Goal: Find specific page/section: Find specific page/section

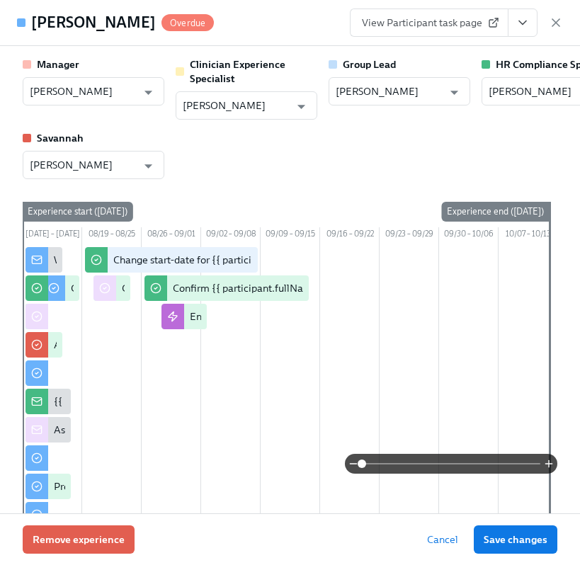
scroll to position [339, 0]
click at [555, 22] on icon "button" at bounding box center [555, 22] width 7 height 7
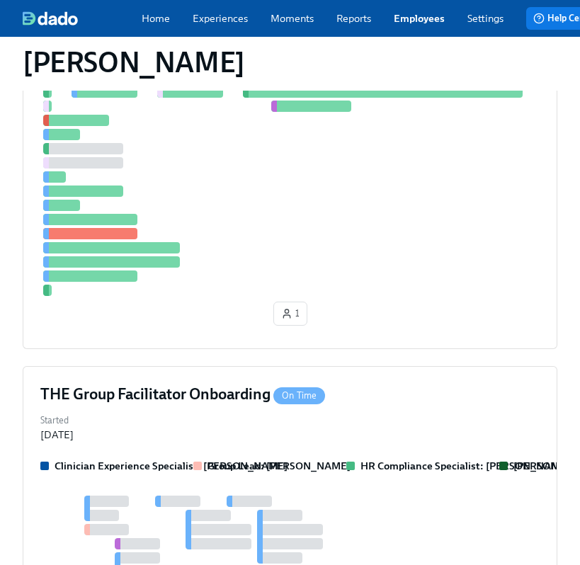
click at [430, 31] on div "Home Experiences Moments Reports Employees Settings Review us on G2 Help Center…" at bounding box center [373, 18] width 746 height 37
click at [419, 18] on link "Employees" at bounding box center [419, 18] width 51 height 14
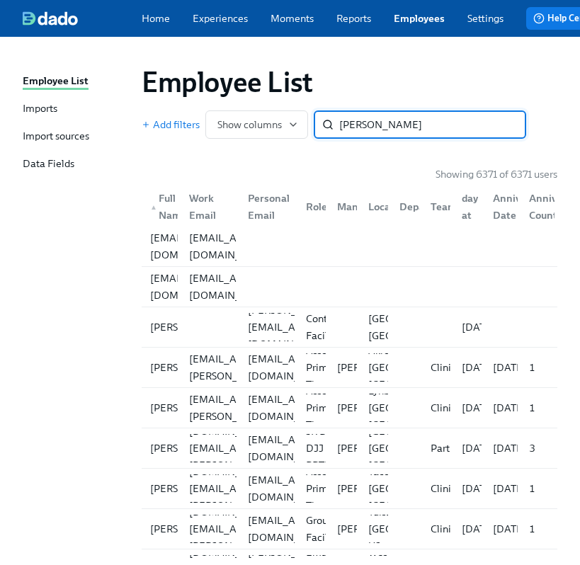
type input "[PERSON_NAME]"
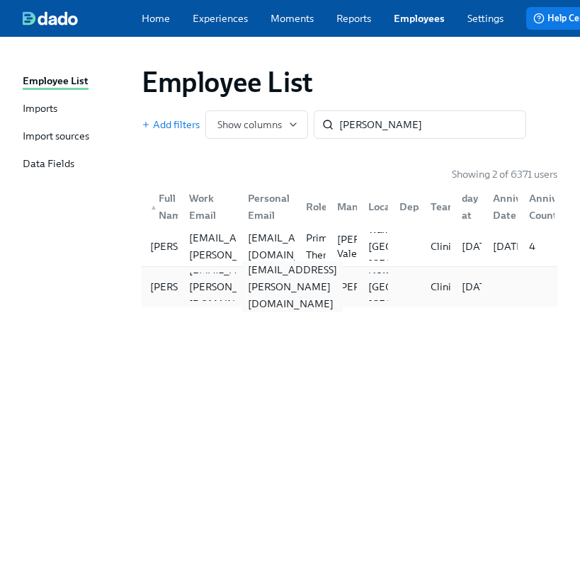
click at [287, 284] on div "[EMAIL_ADDRESS][PERSON_NAME][DOMAIN_NAME]" at bounding box center [292, 286] width 101 height 51
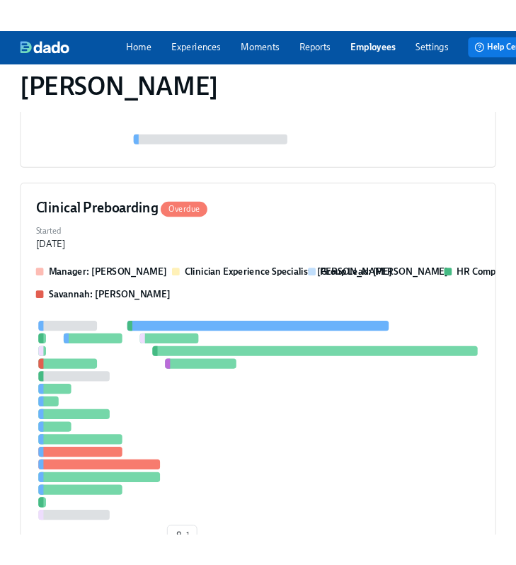
scroll to position [324, 0]
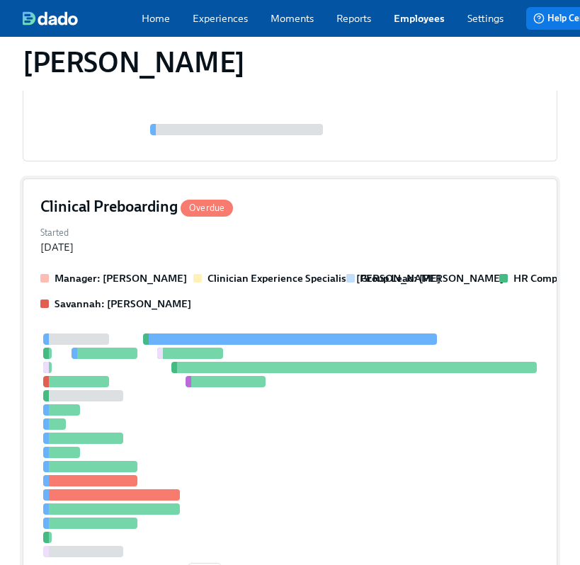
click at [390, 254] on div "Started [DATE]" at bounding box center [289, 238] width 499 height 31
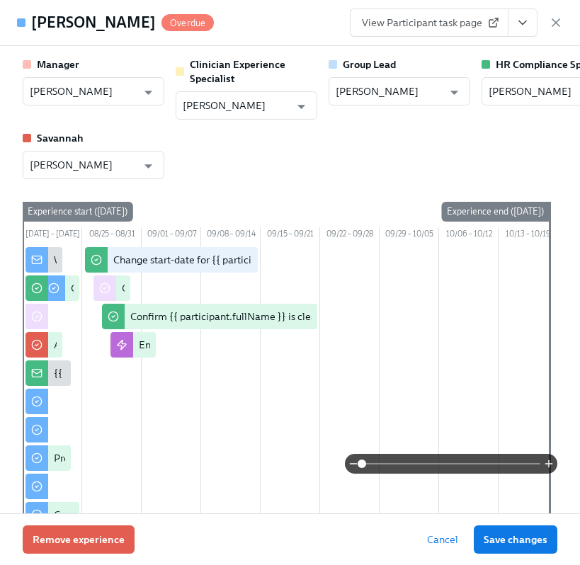
click at [527, 28] on icon "View task page" at bounding box center [523, 23] width 14 height 14
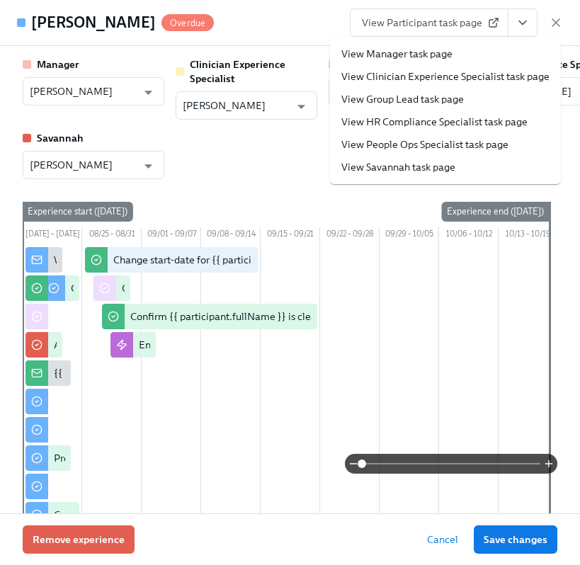
click at [470, 119] on link "View HR Compliance Specialist task page" at bounding box center [434, 122] width 186 height 14
